Goal: Task Accomplishment & Management: Manage account settings

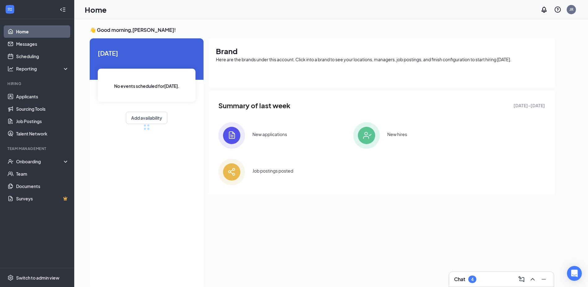
click at [488, 281] on div "Chat 4" at bounding box center [501, 279] width 95 height 10
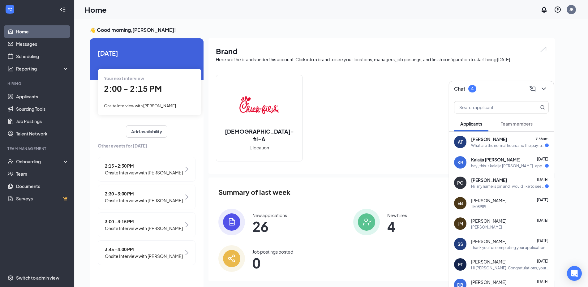
click at [508, 123] on span "Team members" at bounding box center [517, 124] width 32 height 6
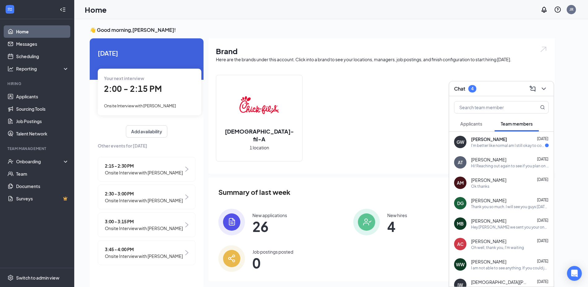
click at [496, 145] on div "I'm better like normal am I still okay to come in at 4 [DATE]" at bounding box center [508, 145] width 74 height 5
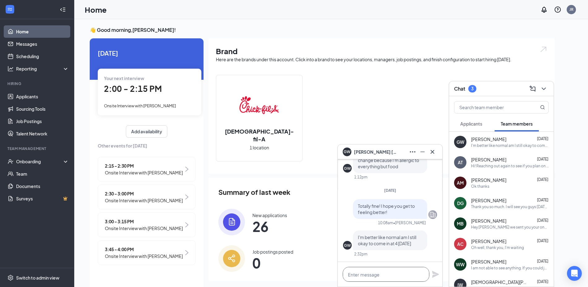
click at [391, 271] on textarea at bounding box center [386, 274] width 87 height 15
type textarea "Yes you are fine"
click at [436, 274] on icon "Plane" at bounding box center [435, 274] width 7 height 7
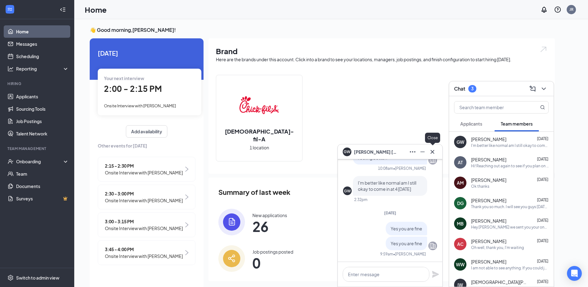
click at [428, 151] on button at bounding box center [433, 152] width 10 height 10
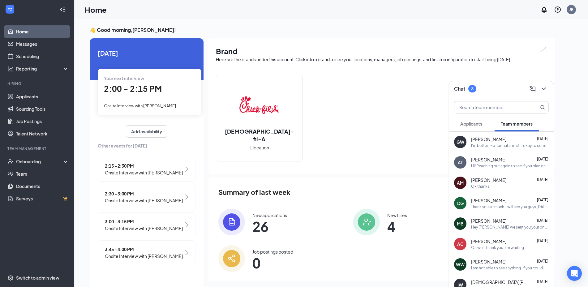
click at [469, 122] on span "Applicants" at bounding box center [471, 124] width 22 height 6
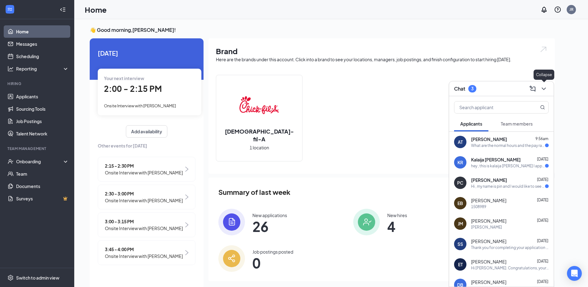
click at [543, 91] on icon "ChevronDown" at bounding box center [543, 88] width 7 height 7
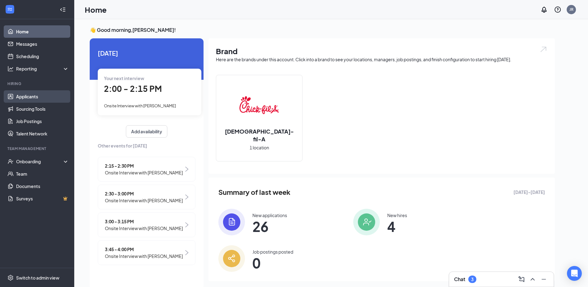
click at [21, 97] on link "Applicants" at bounding box center [42, 96] width 53 height 12
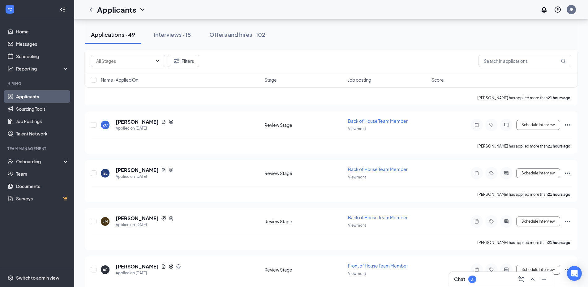
scroll to position [1650, 0]
click at [25, 34] on link "Home" at bounding box center [42, 31] width 53 height 12
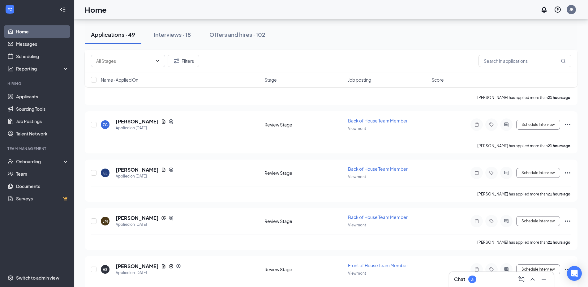
scroll to position [13, 0]
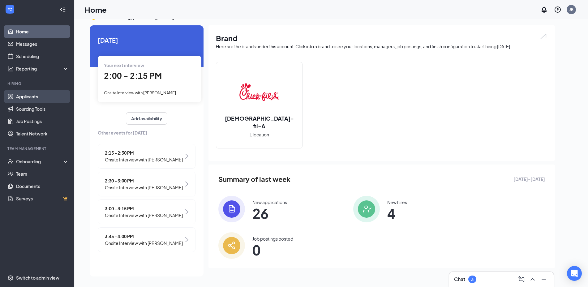
click at [41, 97] on link "Applicants" at bounding box center [42, 96] width 53 height 12
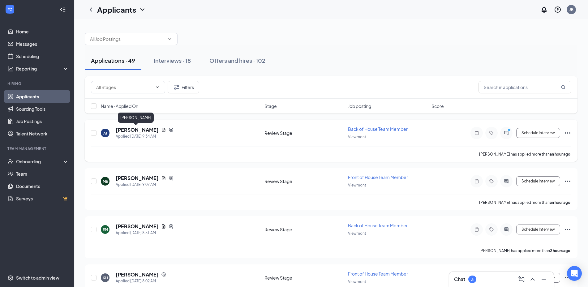
click at [128, 127] on h5 "[PERSON_NAME]" at bounding box center [137, 130] width 43 height 7
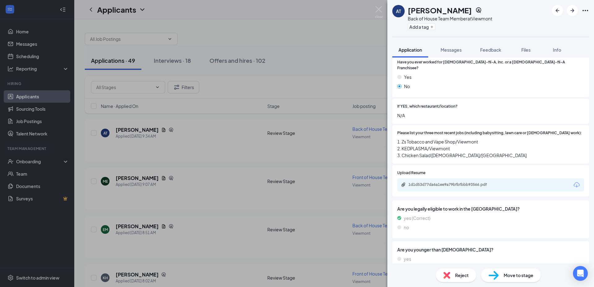
scroll to position [156, 0]
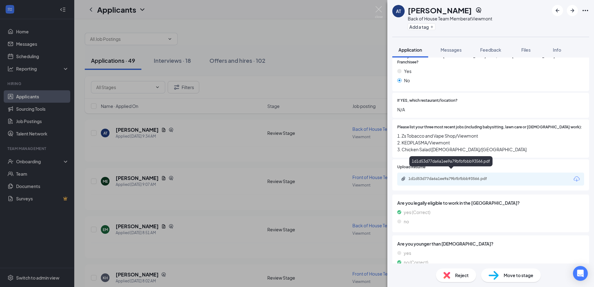
click at [427, 176] on div "1d1d53d77da6a1ee9a79bfbfbbb93566.pdf" at bounding box center [451, 178] width 87 height 5
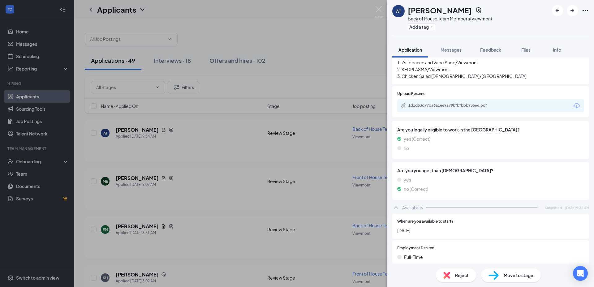
scroll to position [367, 0]
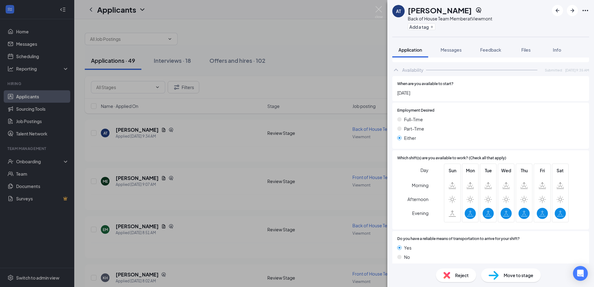
click at [225, 178] on div "AT [PERSON_NAME] Back of House Team Member at Viewmont Add a tag Application Me…" at bounding box center [297, 143] width 594 height 287
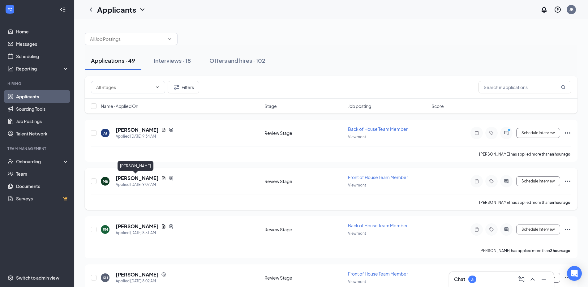
click at [131, 176] on h5 "[PERSON_NAME]" at bounding box center [137, 178] width 43 height 7
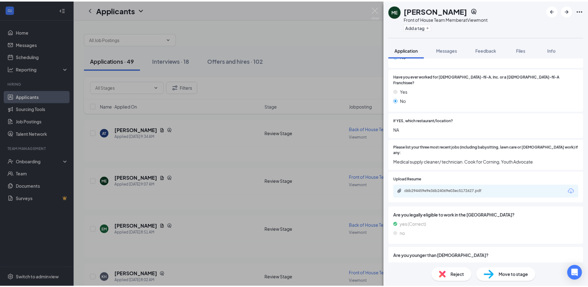
scroll to position [149, 0]
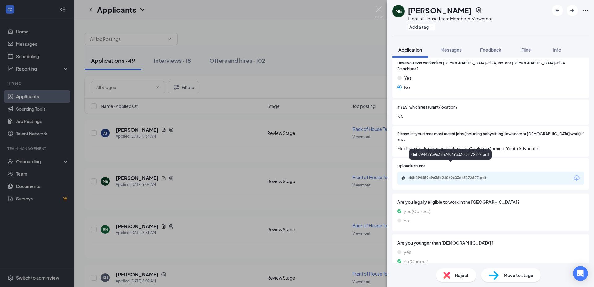
click at [440, 175] on div "d6b294459e9e36b24069e03ec5172627.pdf" at bounding box center [451, 177] width 87 height 5
click at [163, 227] on div "ME [PERSON_NAME] Front of House Team Member at Viewmont Add a tag Application M…" at bounding box center [297, 143] width 594 height 287
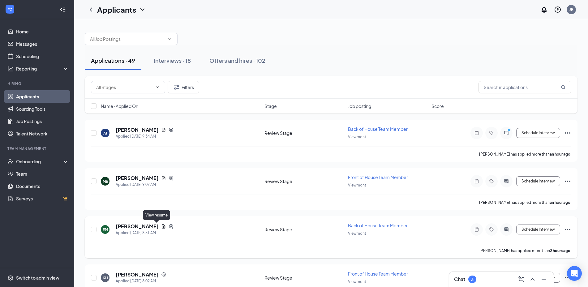
click at [162, 227] on icon "Document" at bounding box center [163, 226] width 3 height 4
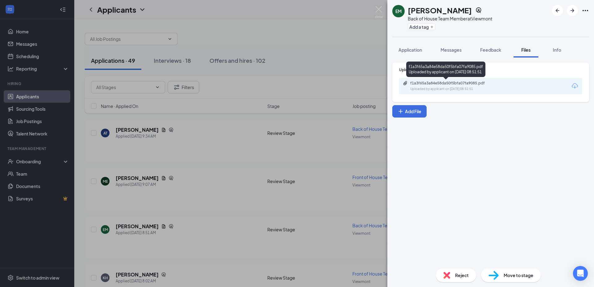
click at [412, 82] on div "f1a3f65a3a84e58da50f5bfa07fa9085.pdf" at bounding box center [453, 83] width 87 height 5
click at [124, 163] on div "EM [PERSON_NAME] Back of House Team Member at Viewmont Add a tag Application Me…" at bounding box center [297, 143] width 594 height 287
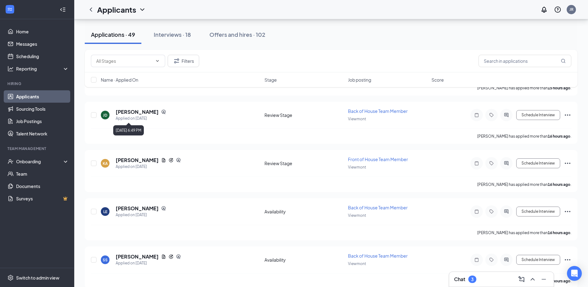
scroll to position [308, 0]
click at [161, 159] on div "[PERSON_NAME]" at bounding box center [148, 160] width 65 height 7
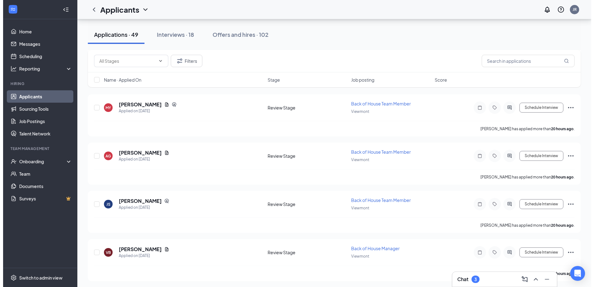
scroll to position [702, 0]
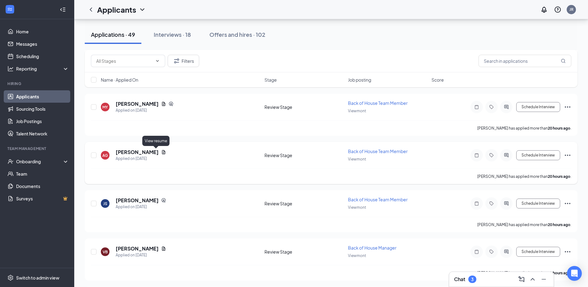
click at [162, 153] on icon "Document" at bounding box center [163, 152] width 3 height 4
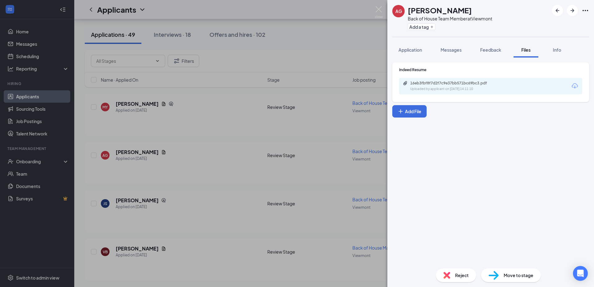
click at [443, 80] on div "16eb3fbf8f7d2f7c9e37bb571bc69bc3.pdf Uploaded by applicant on [DATE] 14:11:10" at bounding box center [490, 86] width 183 height 16
click at [441, 88] on div "Uploaded by applicant on [DATE] 14:11:10" at bounding box center [456, 89] width 93 height 5
click at [158, 139] on div "AG [PERSON_NAME] Back of House Team Member at Viewmont Add a tag Application Me…" at bounding box center [297, 143] width 594 height 287
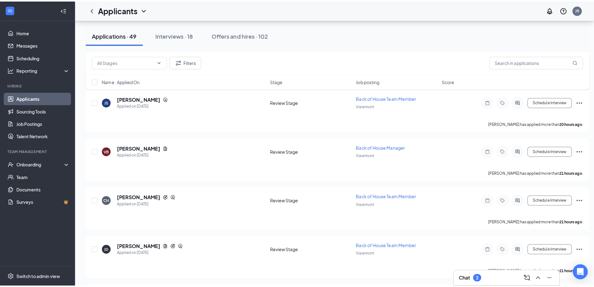
scroll to position [806, 0]
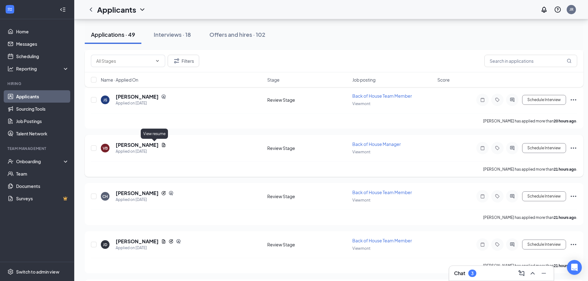
click at [161, 145] on icon "Document" at bounding box center [163, 145] width 5 height 5
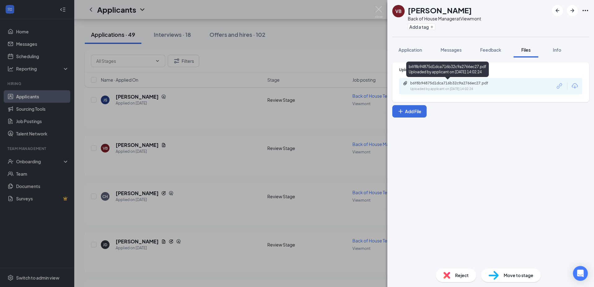
click at [433, 89] on div "Uploaded by applicant on [DATE] 14:02:24" at bounding box center [456, 89] width 93 height 5
click at [428, 46] on button "Application" at bounding box center [410, 49] width 36 height 15
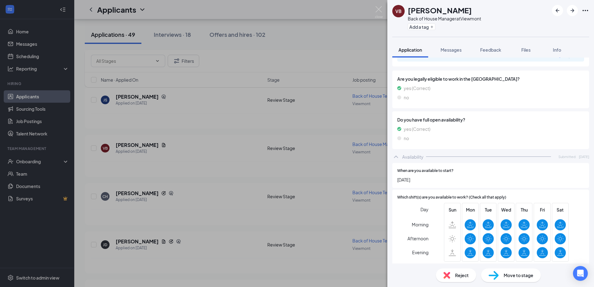
scroll to position [333, 0]
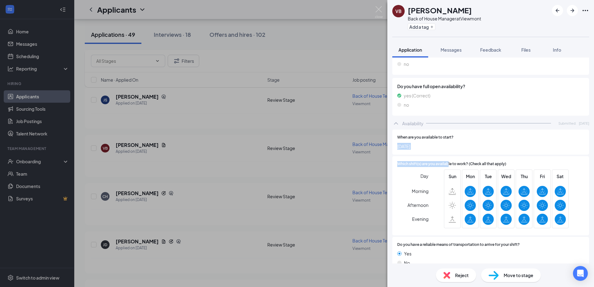
drag, startPoint x: 429, startPoint y: 46, endPoint x: 497, endPoint y: 119, distance: 99.2
click at [497, 130] on div "When are you available to start? [DATE] Which shift(s) are you available to wor…" at bounding box center [490, 203] width 197 height 146
click at [497, 130] on div "When are you available to start? [DATE]" at bounding box center [490, 142] width 197 height 25
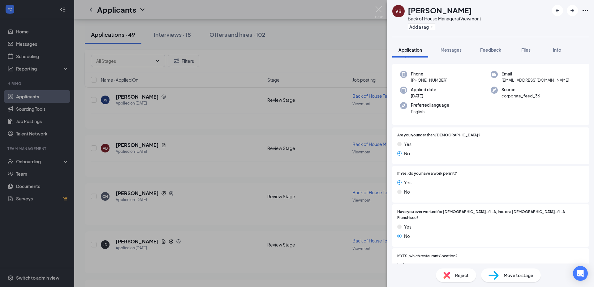
scroll to position [0, 0]
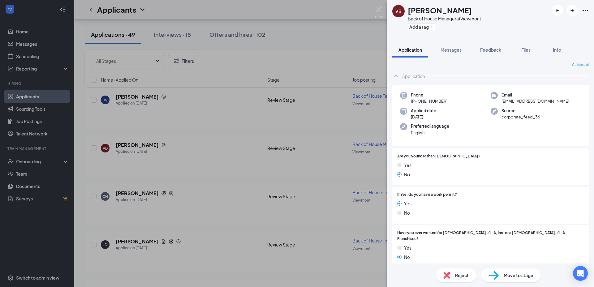
click at [155, 145] on div "VB [PERSON_NAME] Back of House Manager at [GEOGRAPHIC_DATA] Add a tag Applicati…" at bounding box center [297, 143] width 594 height 287
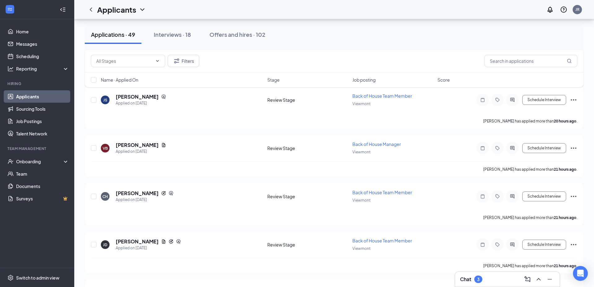
click at [162, 145] on icon "Document" at bounding box center [163, 145] width 3 height 4
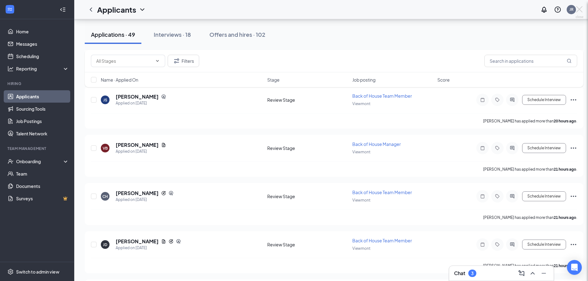
click at [155, 145] on div "VB [PERSON_NAME] Back of House Manager at Viewmont Add a tag Application Messag…" at bounding box center [294, 140] width 588 height 281
click at [161, 145] on icon "Document" at bounding box center [163, 145] width 5 height 5
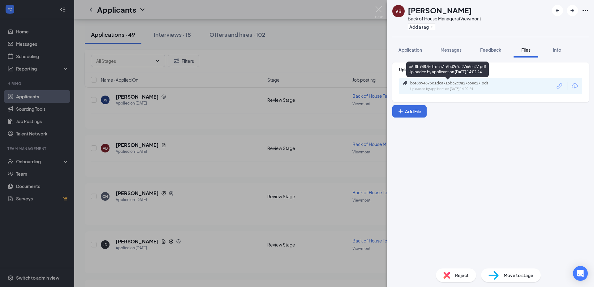
click at [424, 88] on div "Uploaded by applicant on [DATE] 14:02:24" at bounding box center [456, 89] width 93 height 5
click at [456, 280] on div "Reject" at bounding box center [456, 276] width 40 height 14
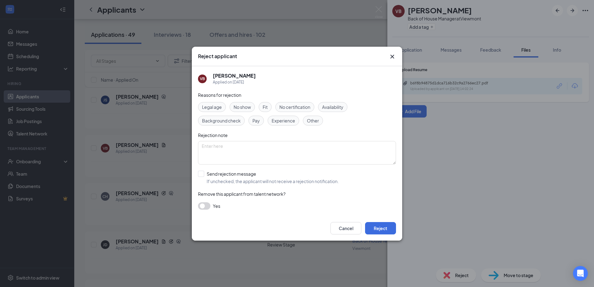
click at [262, 107] on div "Fit" at bounding box center [265, 107] width 13 height 10
click at [221, 146] on textarea at bounding box center [297, 153] width 198 height 24
type textarea "fit"
click at [205, 174] on input "Send rejection message If unchecked, the applicant will not receive a rejection…" at bounding box center [268, 178] width 141 height 14
checkbox input "true"
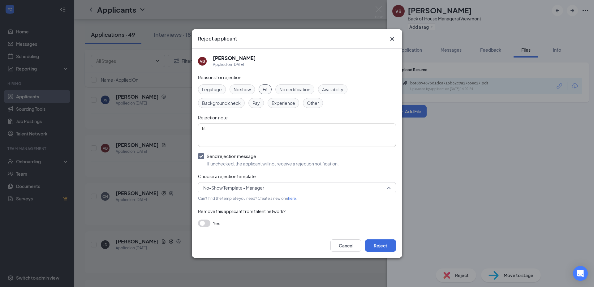
click at [275, 188] on span "No-Show Template - Manager" at bounding box center [294, 187] width 182 height 9
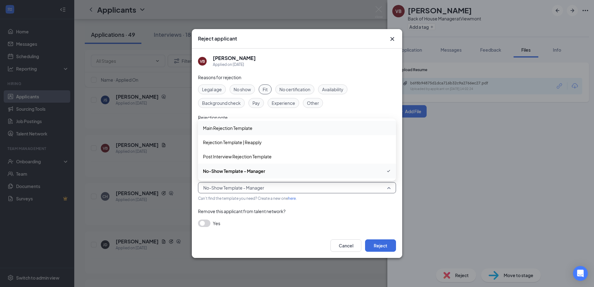
click at [241, 127] on span "Main Rejection Template" at bounding box center [228, 128] width 50 height 7
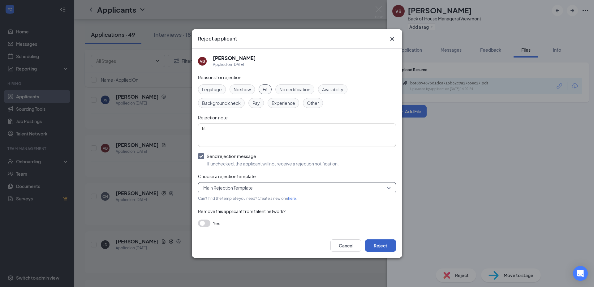
click at [378, 248] on button "Reject" at bounding box center [380, 246] width 31 height 12
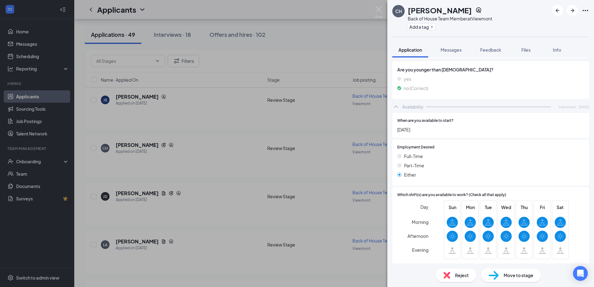
scroll to position [319, 0]
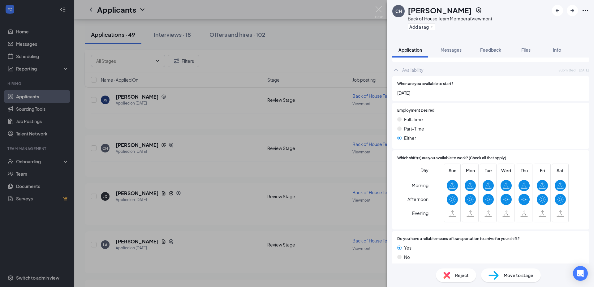
click at [167, 194] on div "CH [PERSON_NAME] Back of House Team Member at Viewmont Add a tag Application Me…" at bounding box center [297, 143] width 594 height 287
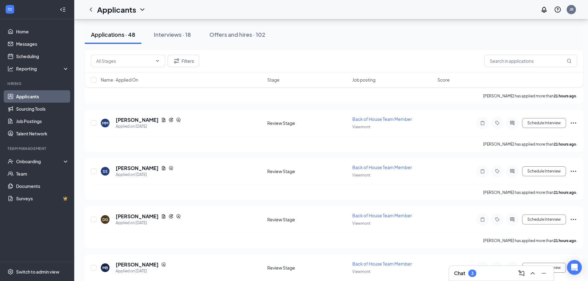
scroll to position [1316, 0]
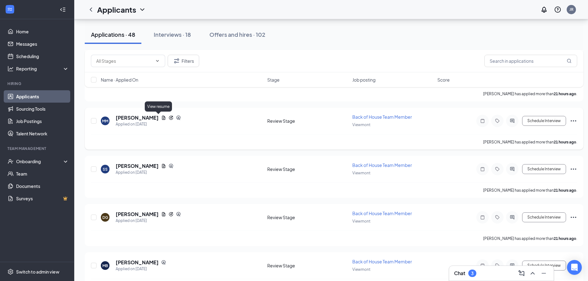
click at [162, 118] on icon "Document" at bounding box center [163, 118] width 3 height 4
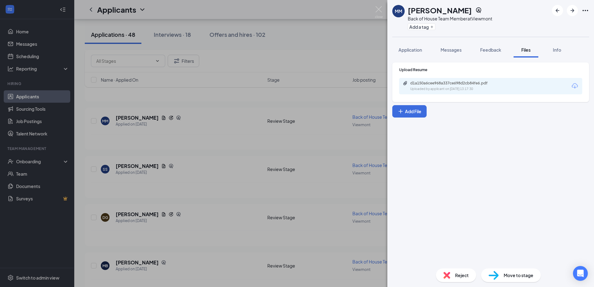
click at [474, 92] on div "d1a150a6cee968a337ce698d2cb84fe6.pdf Uploaded by applicant on [DATE] 13:17:30" at bounding box center [490, 86] width 183 height 16
click at [464, 88] on div "Uploaded by applicant on [DATE] 13:17:30" at bounding box center [456, 89] width 93 height 5
click at [223, 155] on div "MM [PERSON_NAME] Back of House Team Member at Viewmont Add a tag Application Me…" at bounding box center [297, 143] width 594 height 287
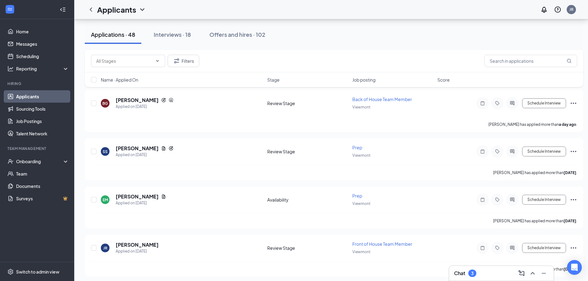
scroll to position [2157, 0]
